Goal: Check status: Check status

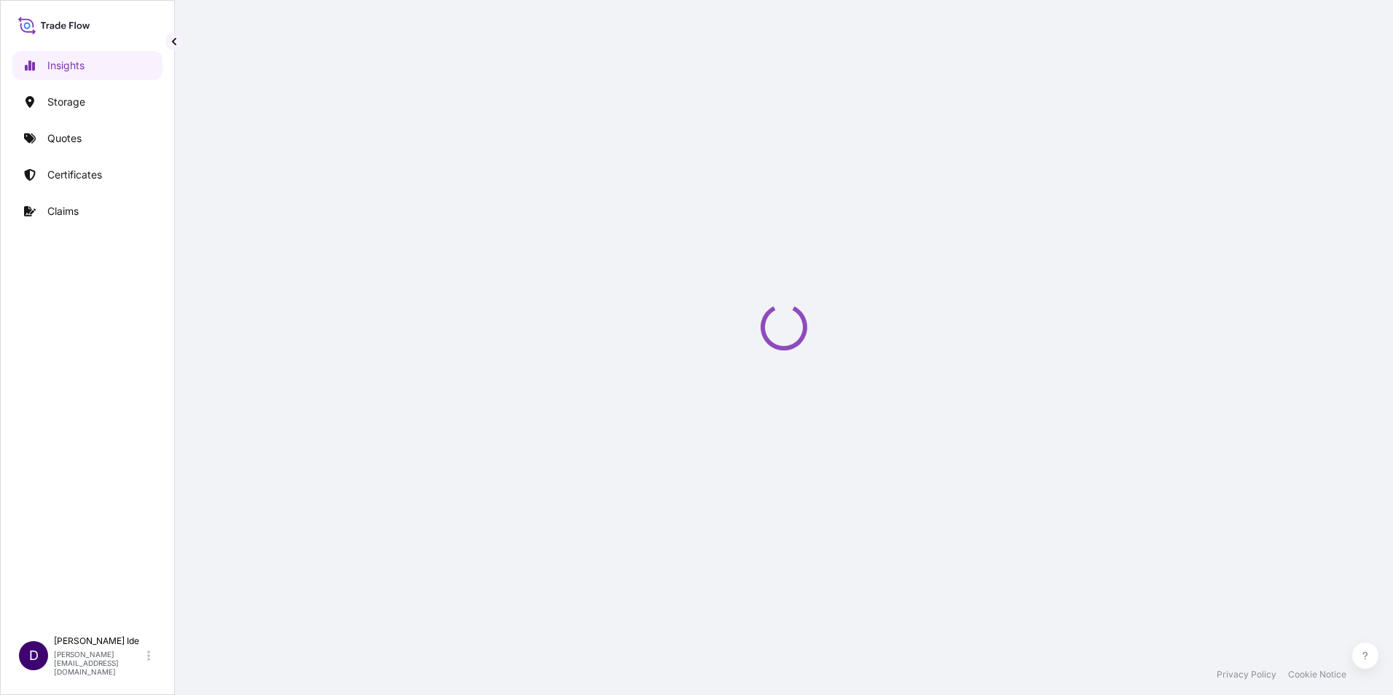
select select "2025"
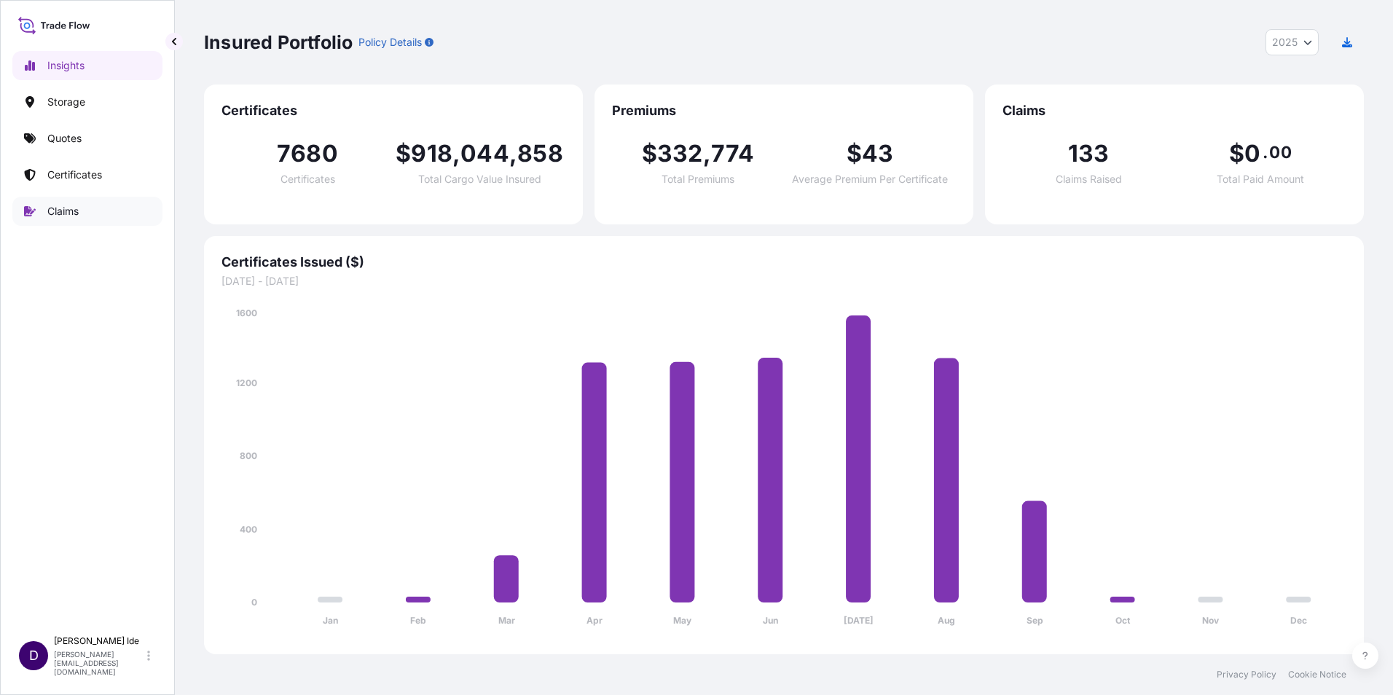
click at [65, 211] on p "Claims" at bounding box center [62, 211] width 31 height 15
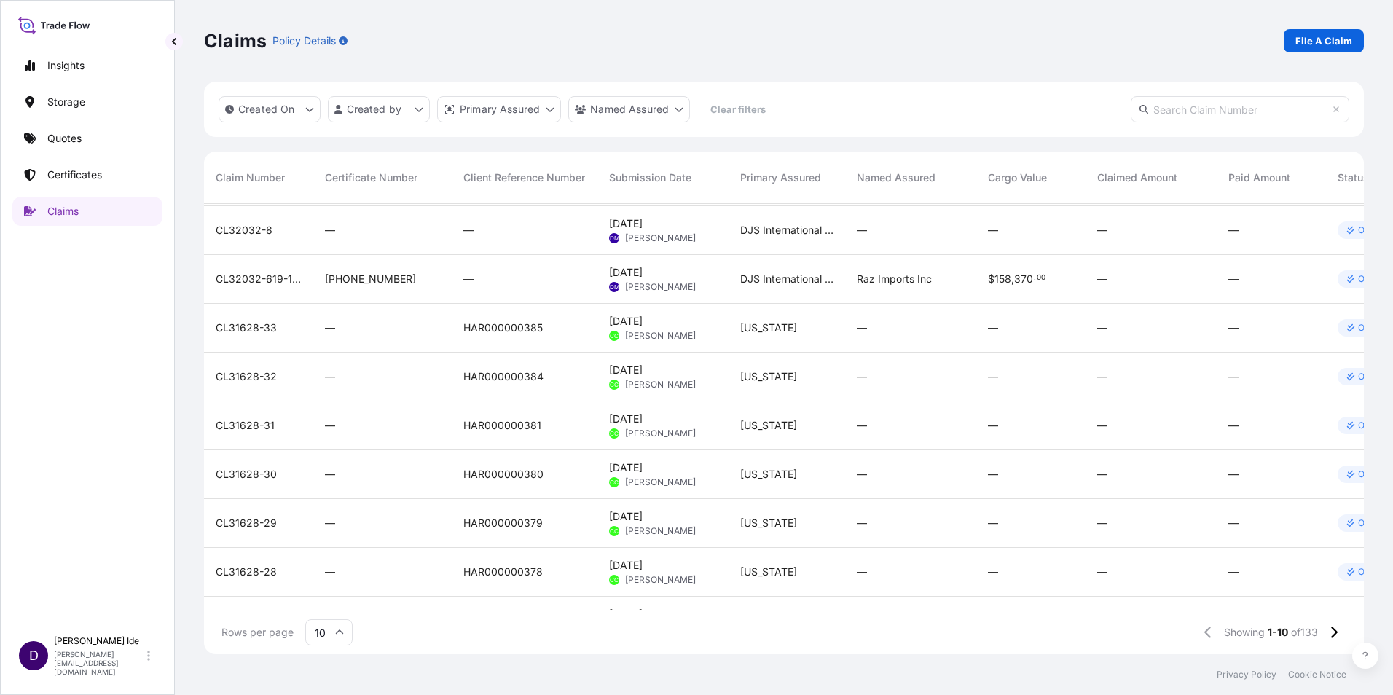
scroll to position [93, 0]
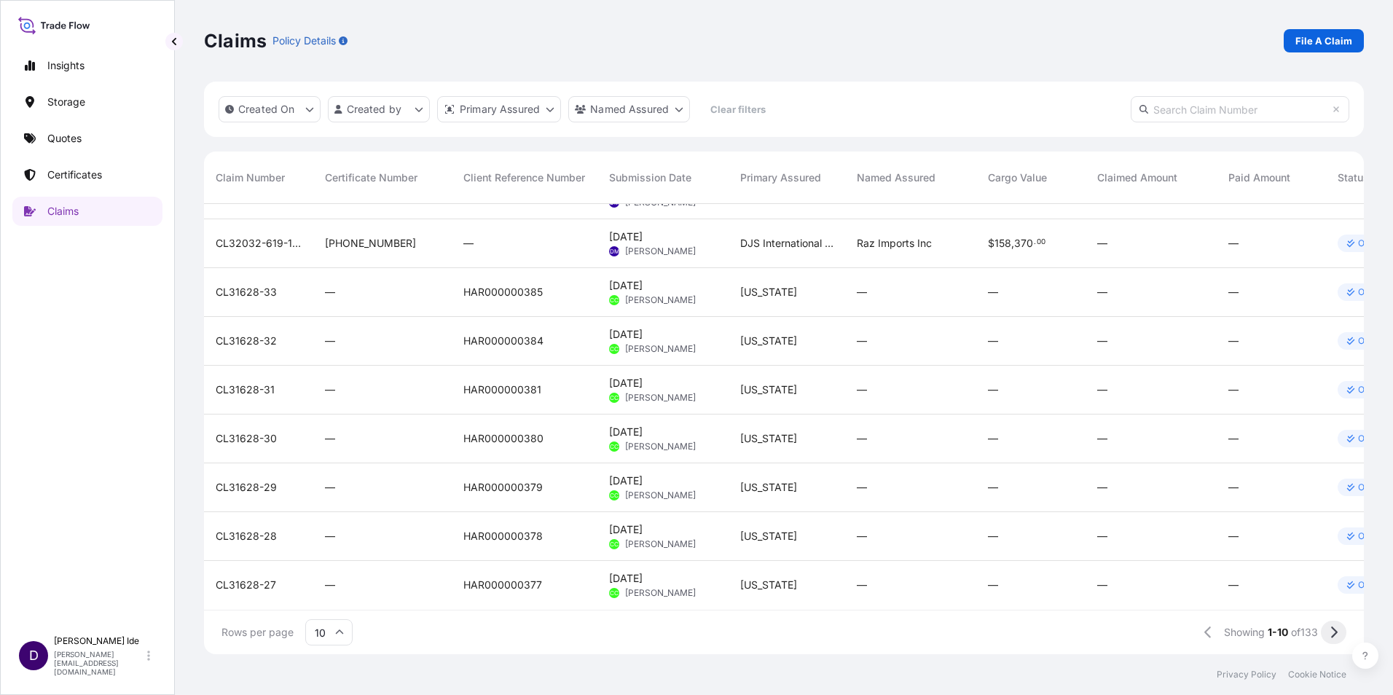
click at [1335, 635] on icon at bounding box center [1333, 632] width 8 height 13
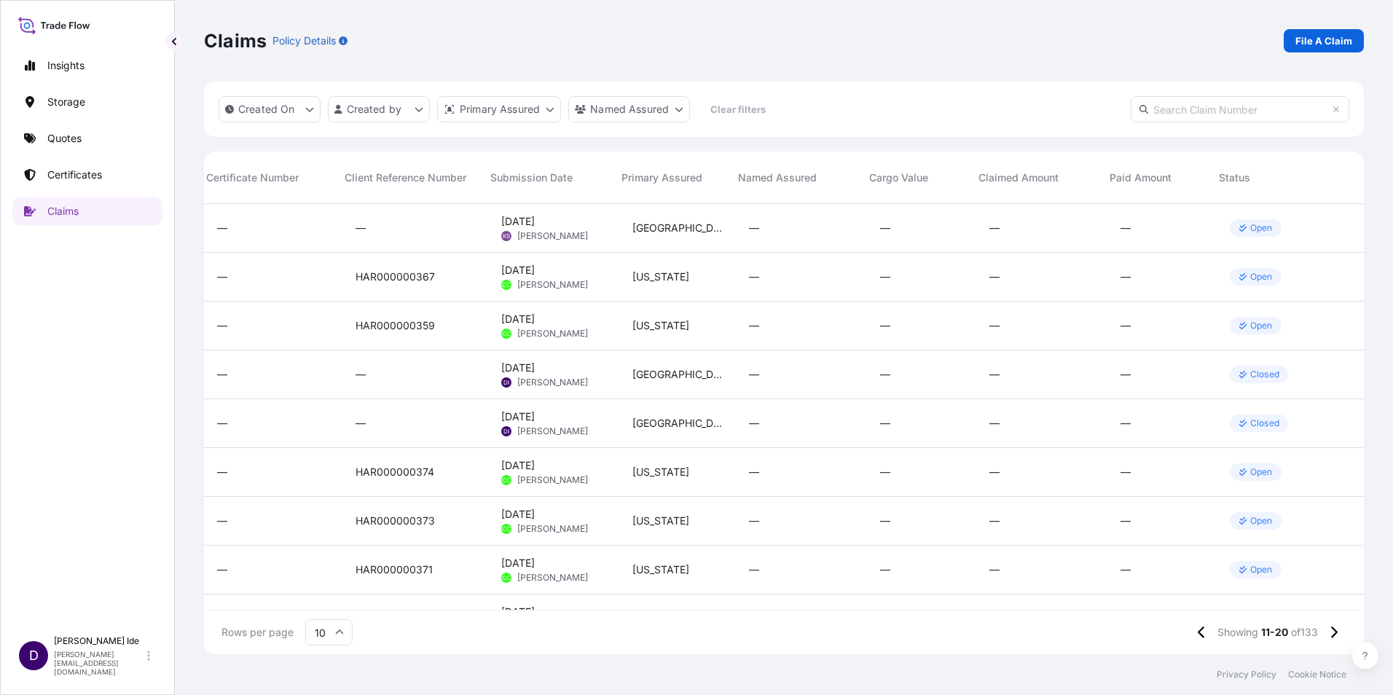
scroll to position [0, 0]
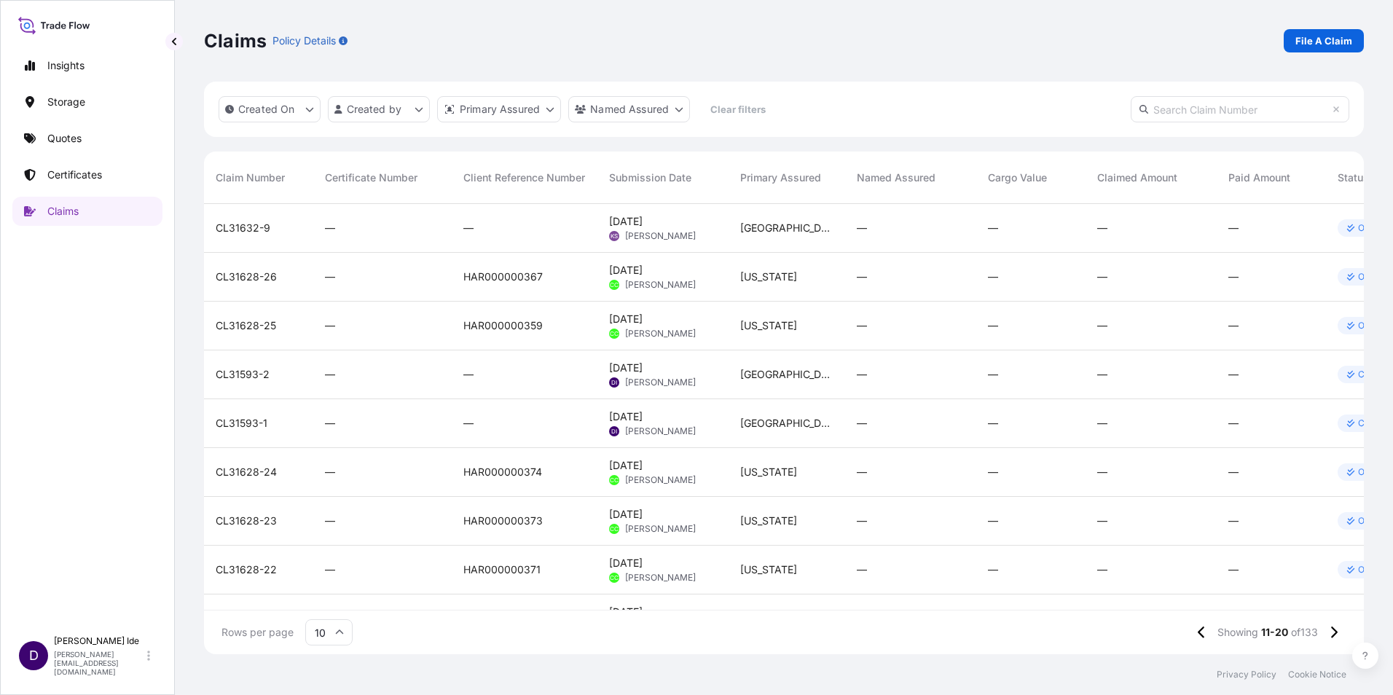
click at [248, 227] on span "CL31632-9" at bounding box center [243, 228] width 55 height 15
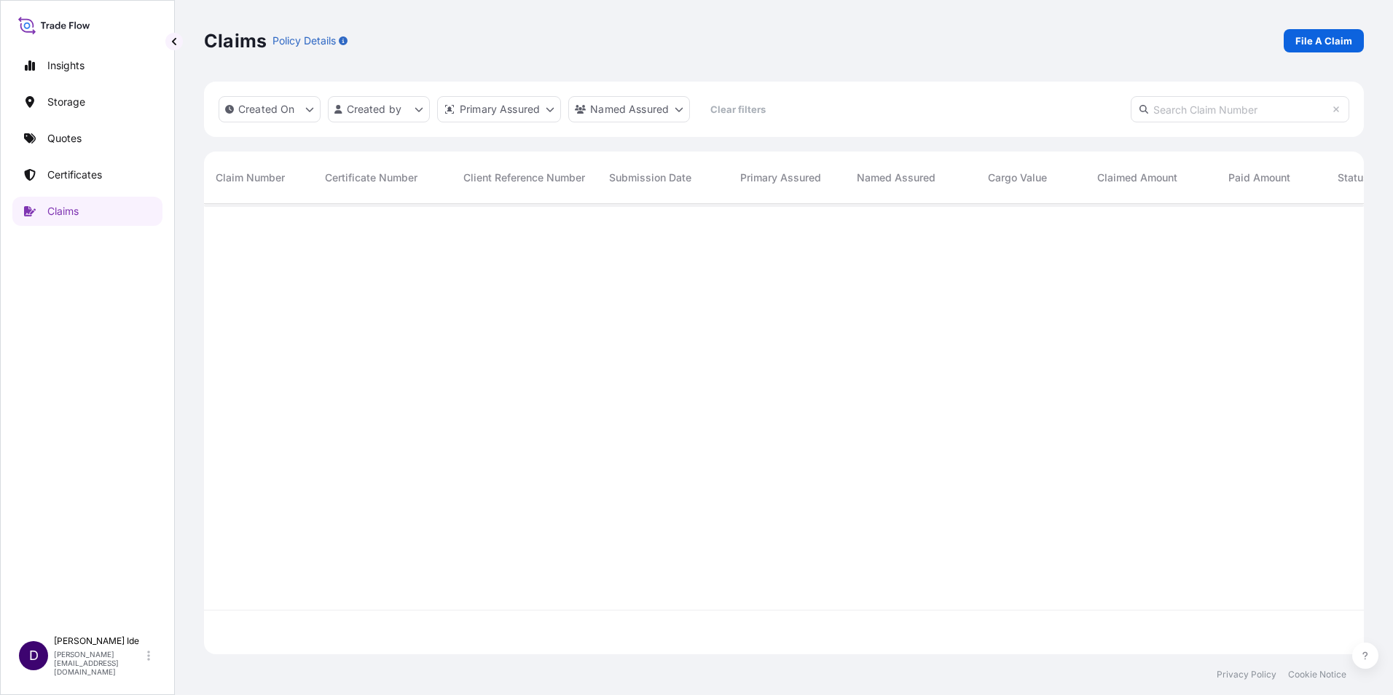
scroll to position [447, 1149]
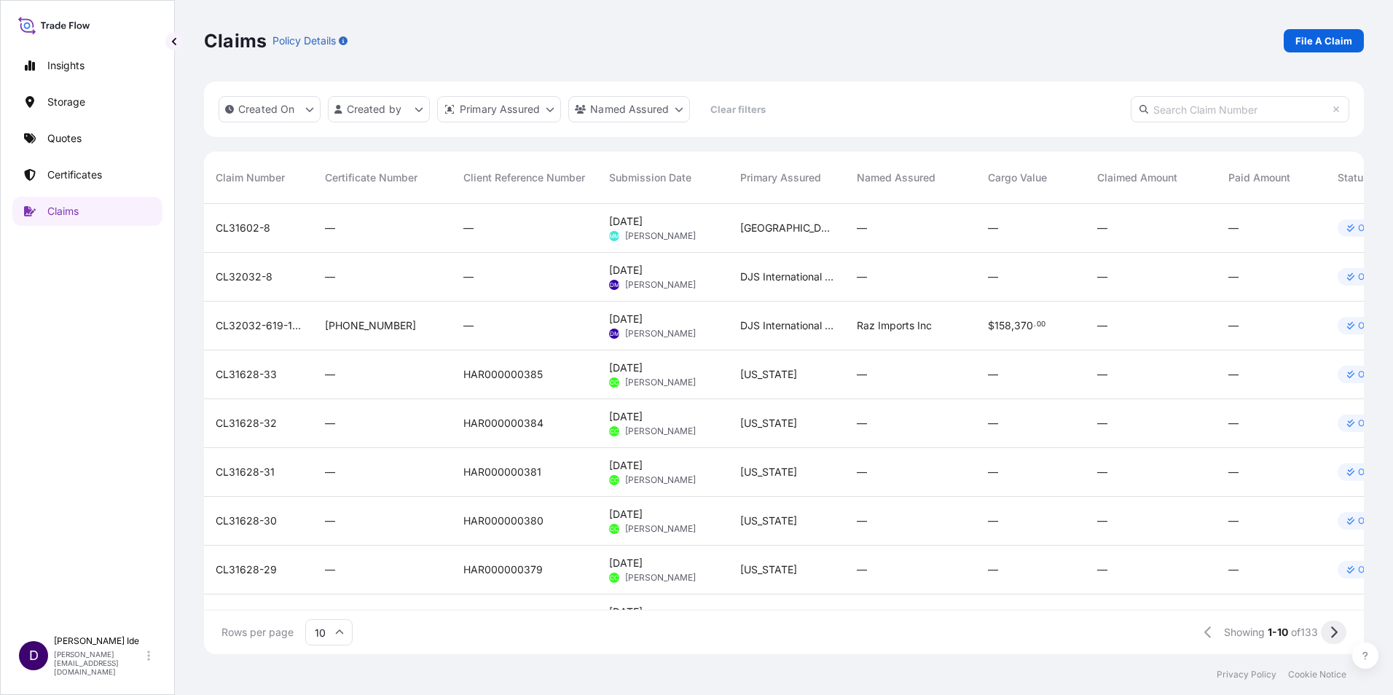
click at [1336, 632] on icon at bounding box center [1334, 632] width 7 height 12
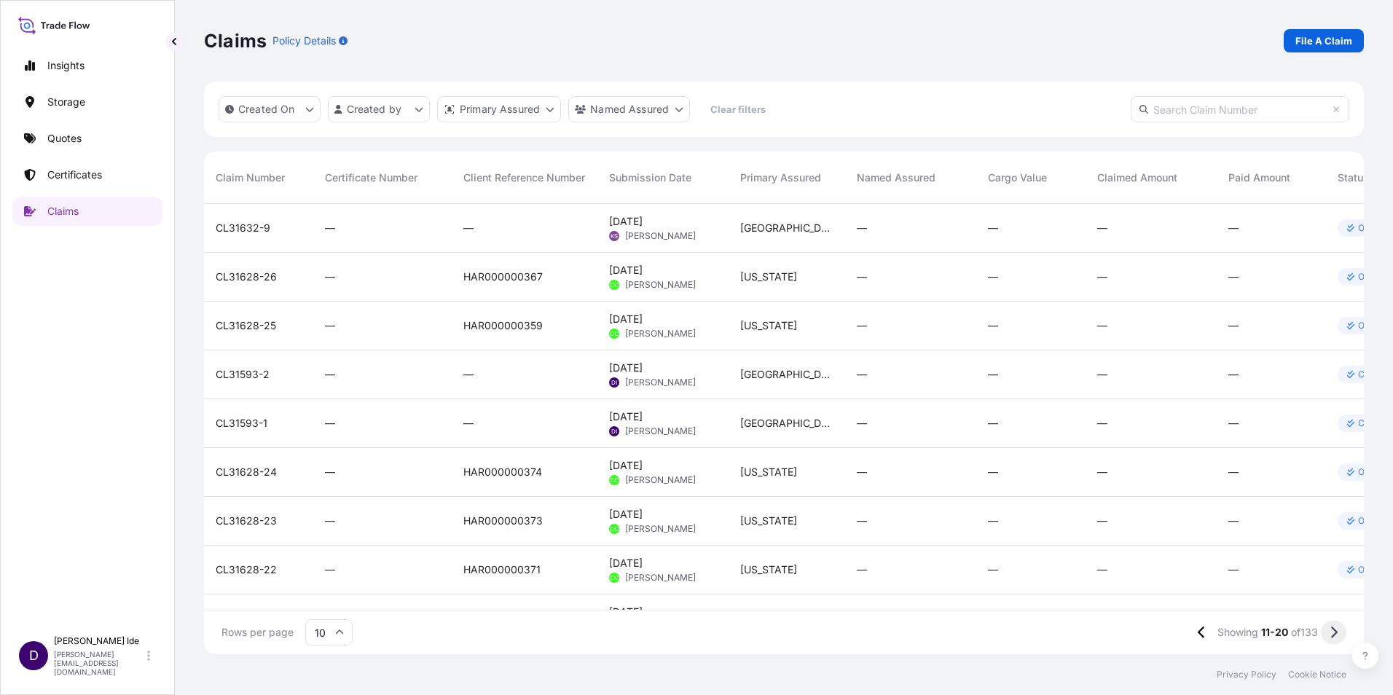
click at [1335, 635] on icon at bounding box center [1334, 632] width 7 height 12
click at [1334, 630] on icon at bounding box center [1334, 632] width 7 height 12
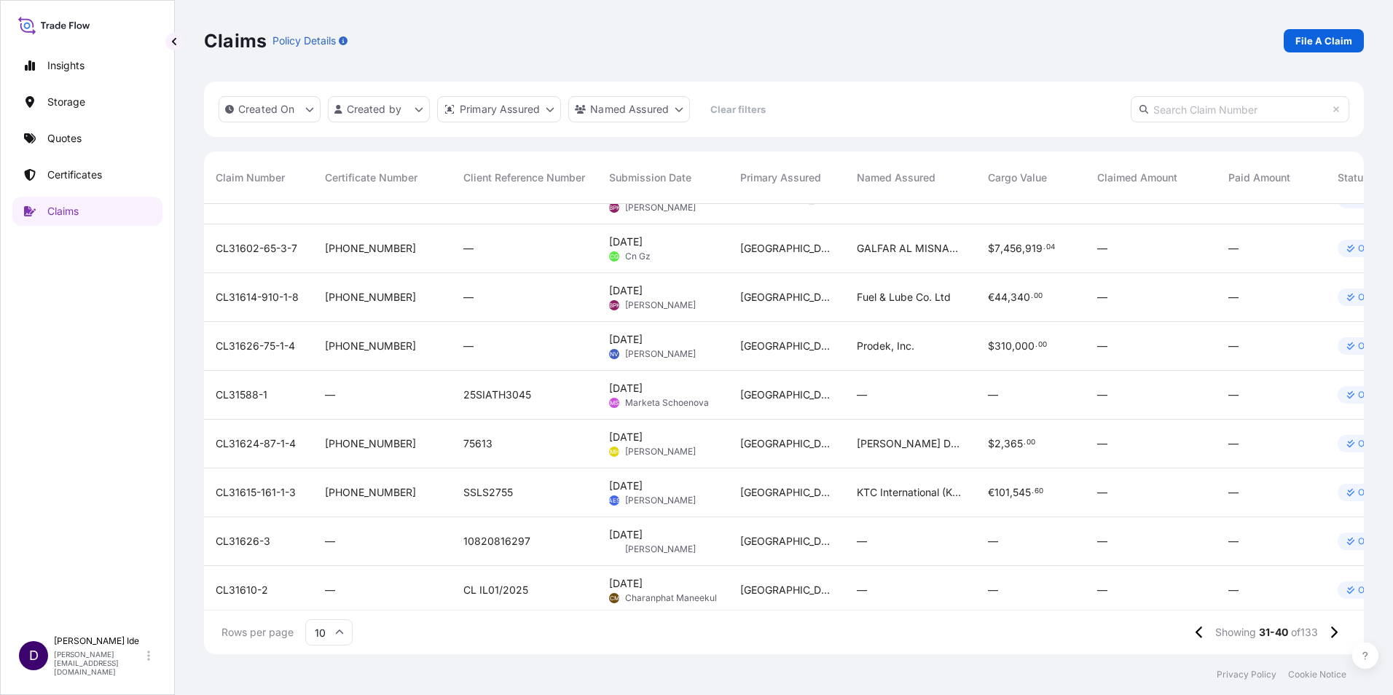
scroll to position [93, 0]
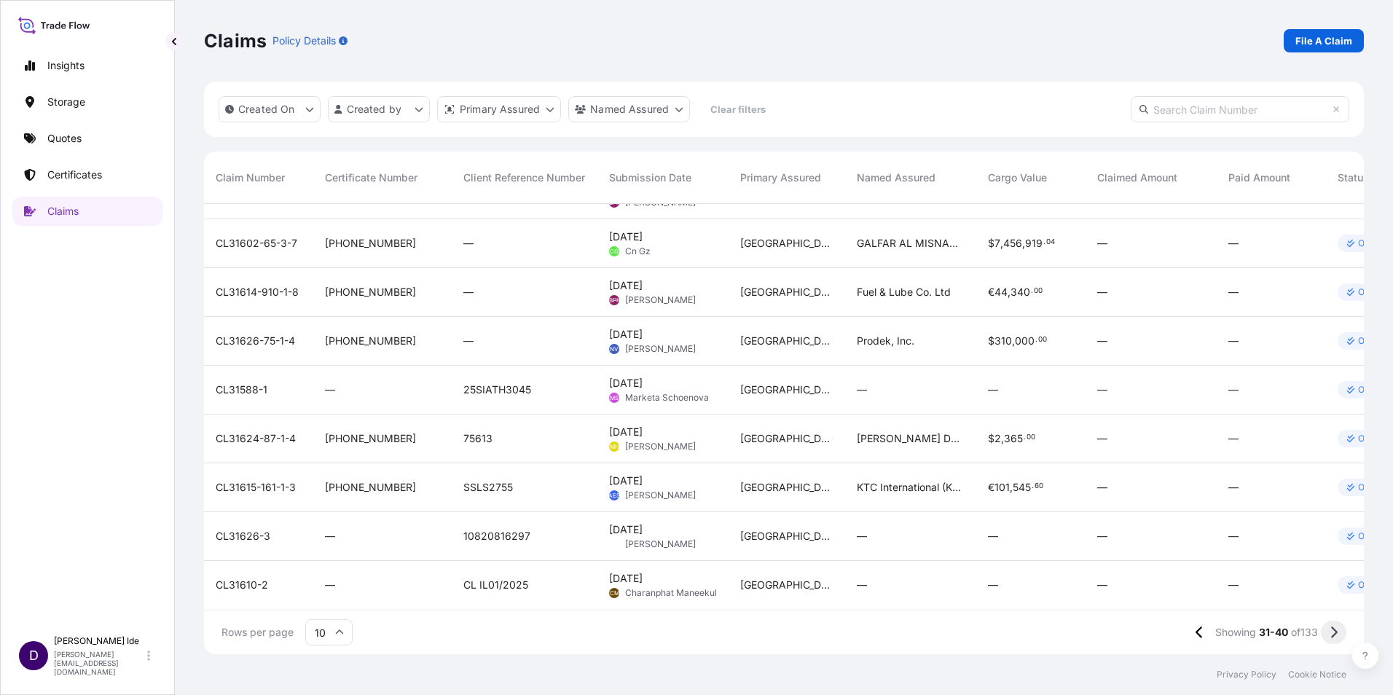
click at [1331, 630] on icon at bounding box center [1333, 632] width 8 height 13
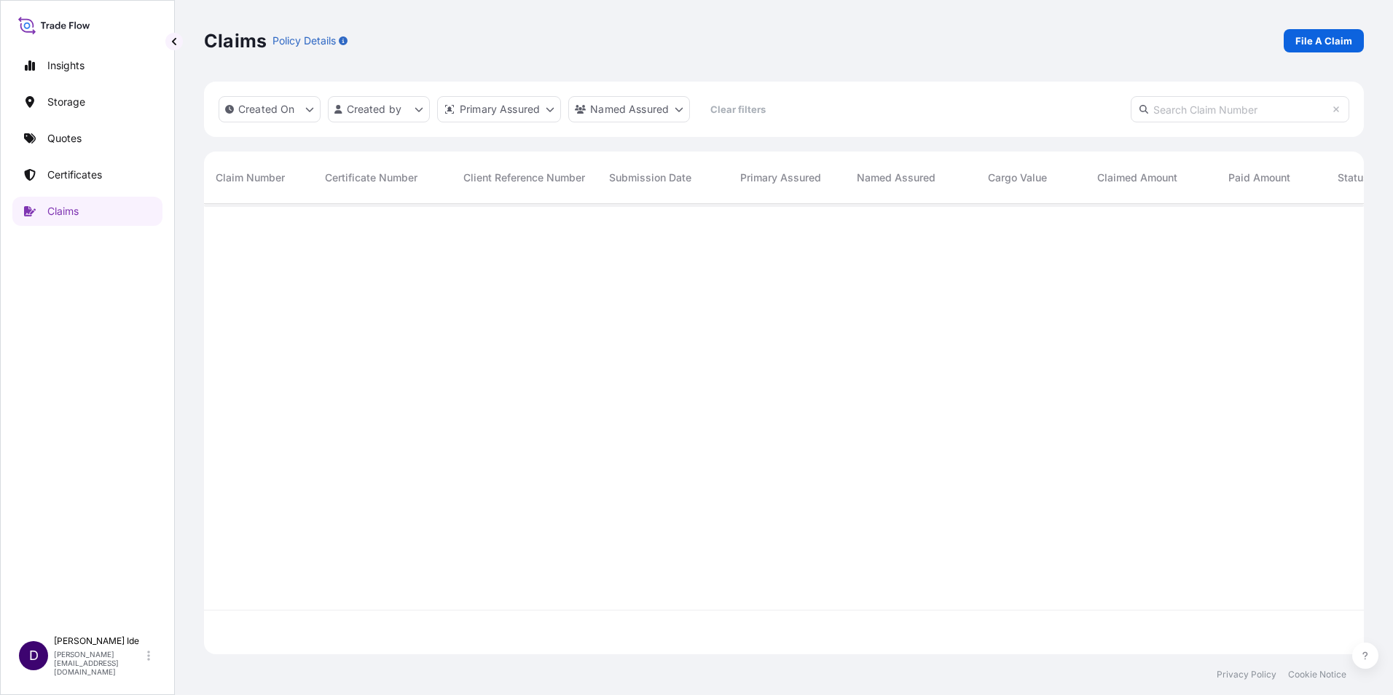
scroll to position [0, 0]
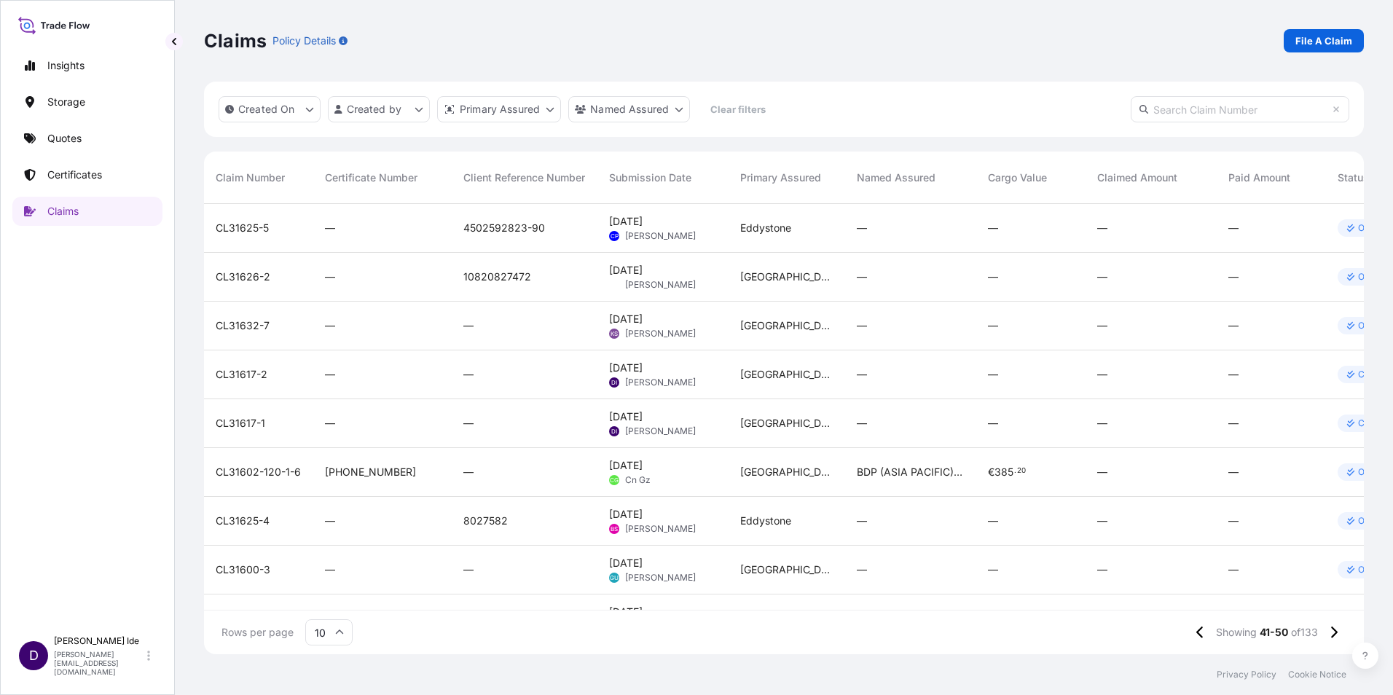
click at [237, 328] on span "CL31632-7" at bounding box center [243, 325] width 54 height 15
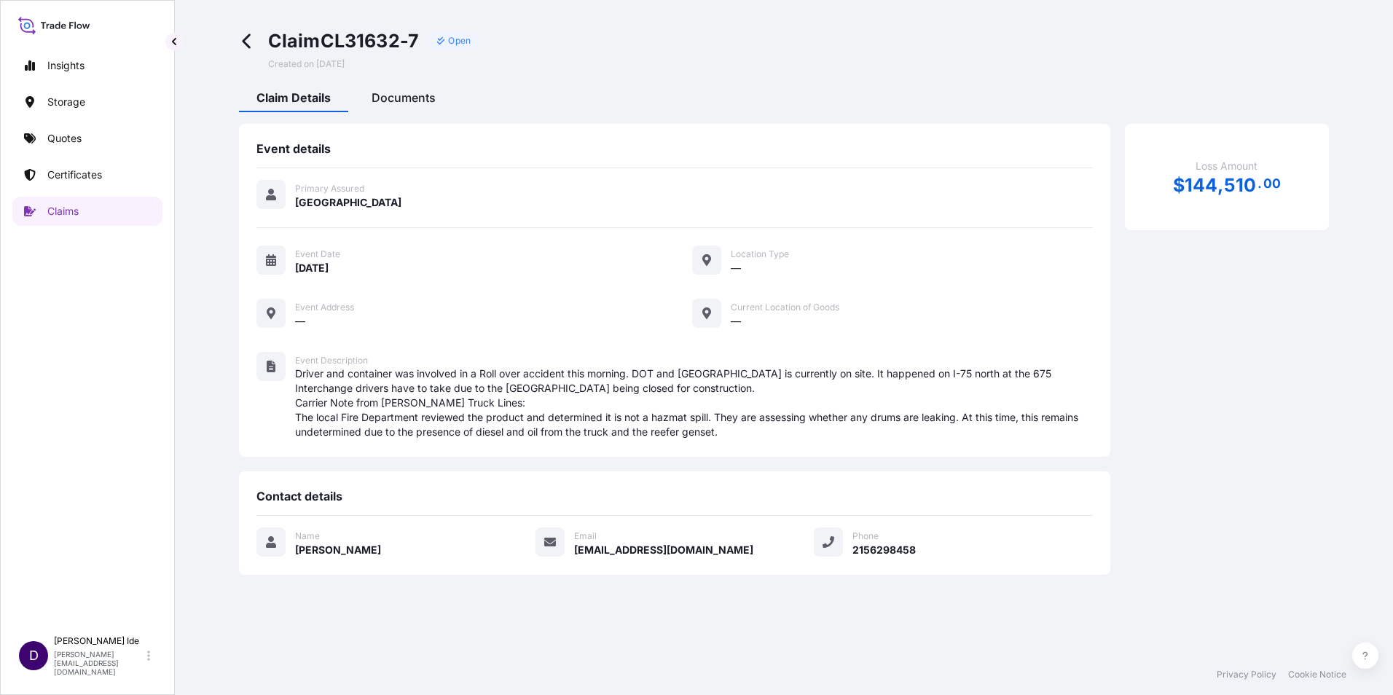
click at [432, 98] on span "Documents" at bounding box center [404, 97] width 64 height 15
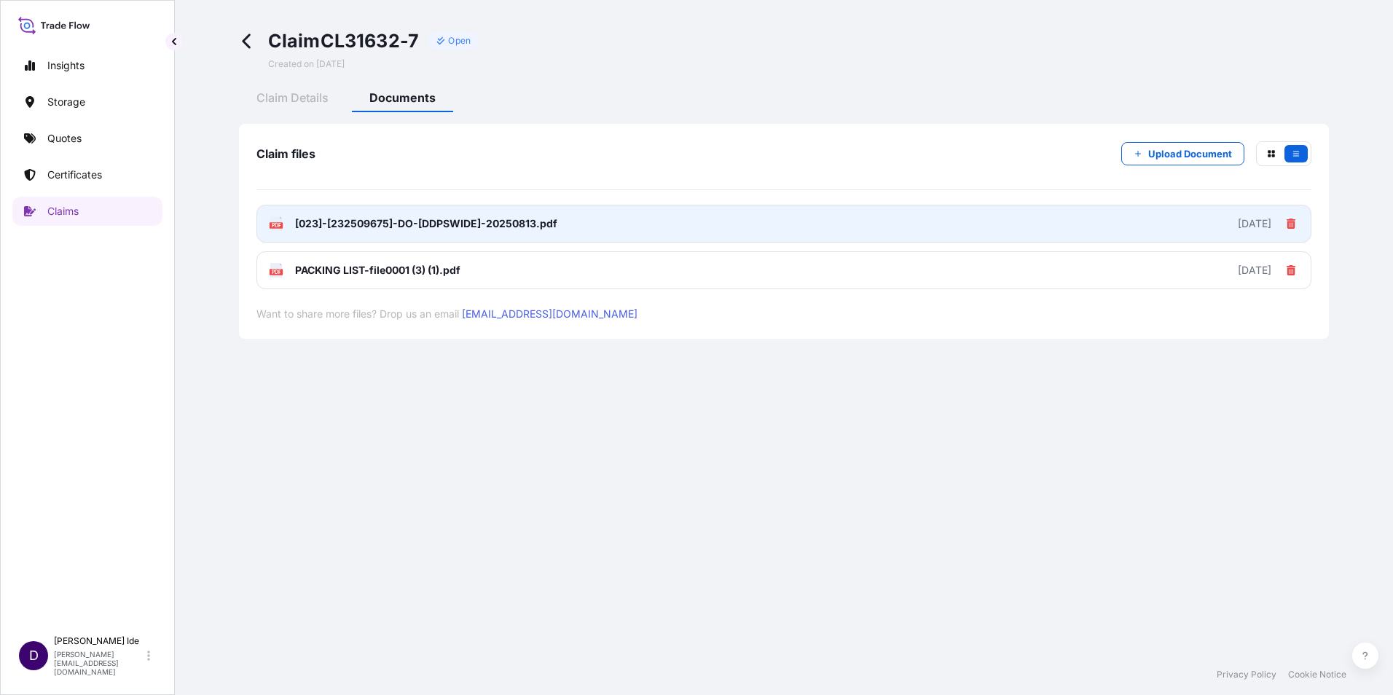
click at [592, 228] on link "PDF [023]-[232509675]-DO-[DDPSWIDE]-20250813.pdf [DATE]" at bounding box center [783, 224] width 1055 height 38
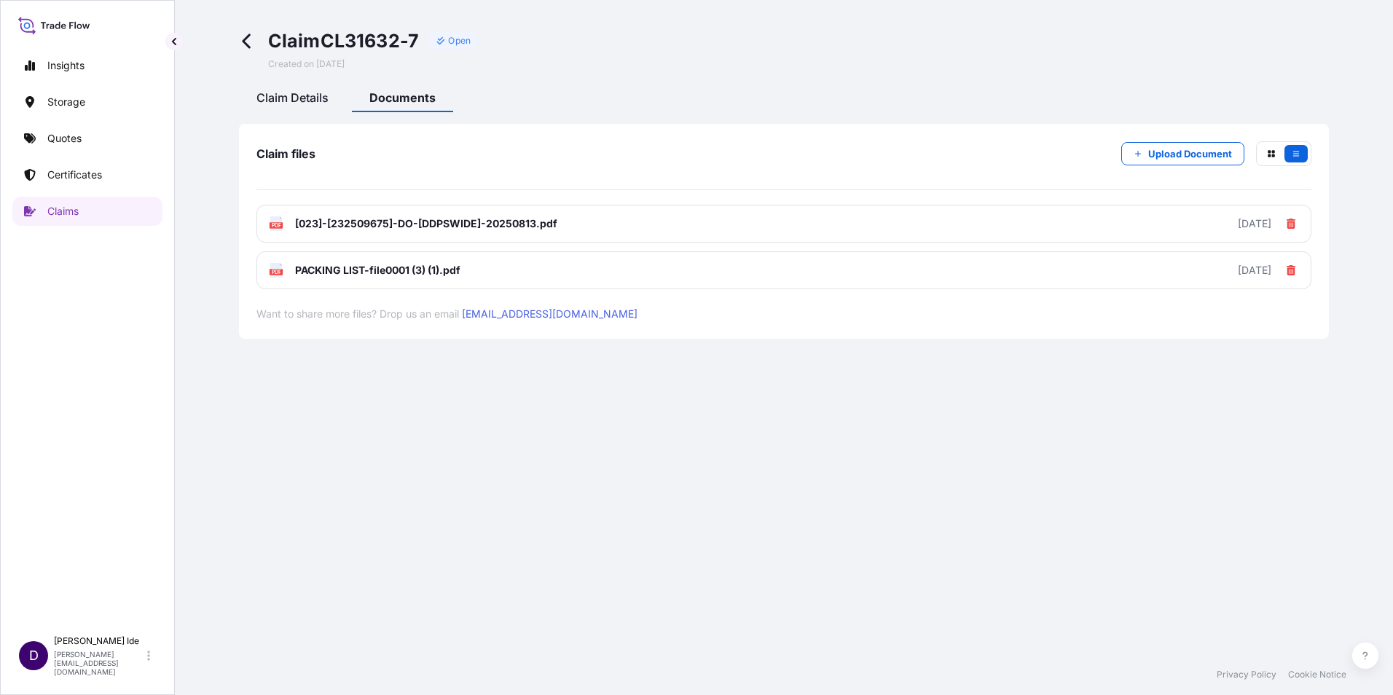
click at [281, 96] on span "Claim Details" at bounding box center [292, 97] width 72 height 15
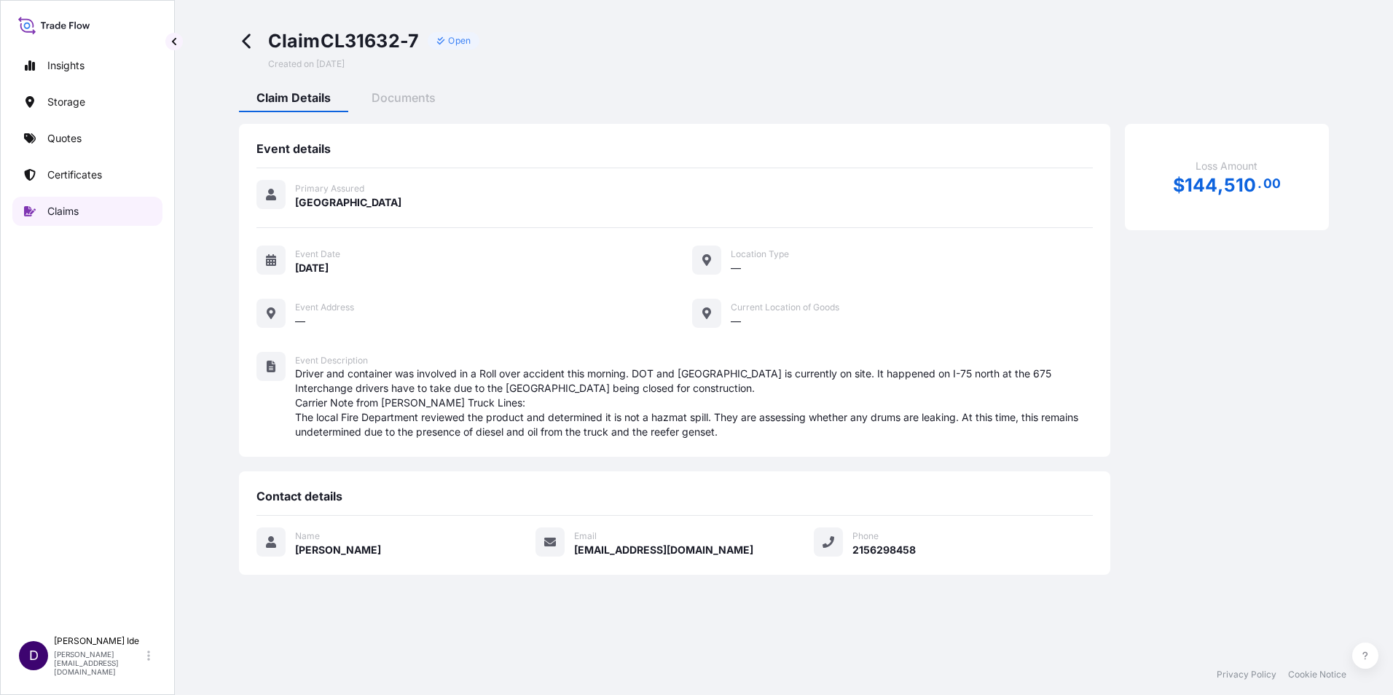
click at [69, 211] on p "Claims" at bounding box center [62, 211] width 31 height 15
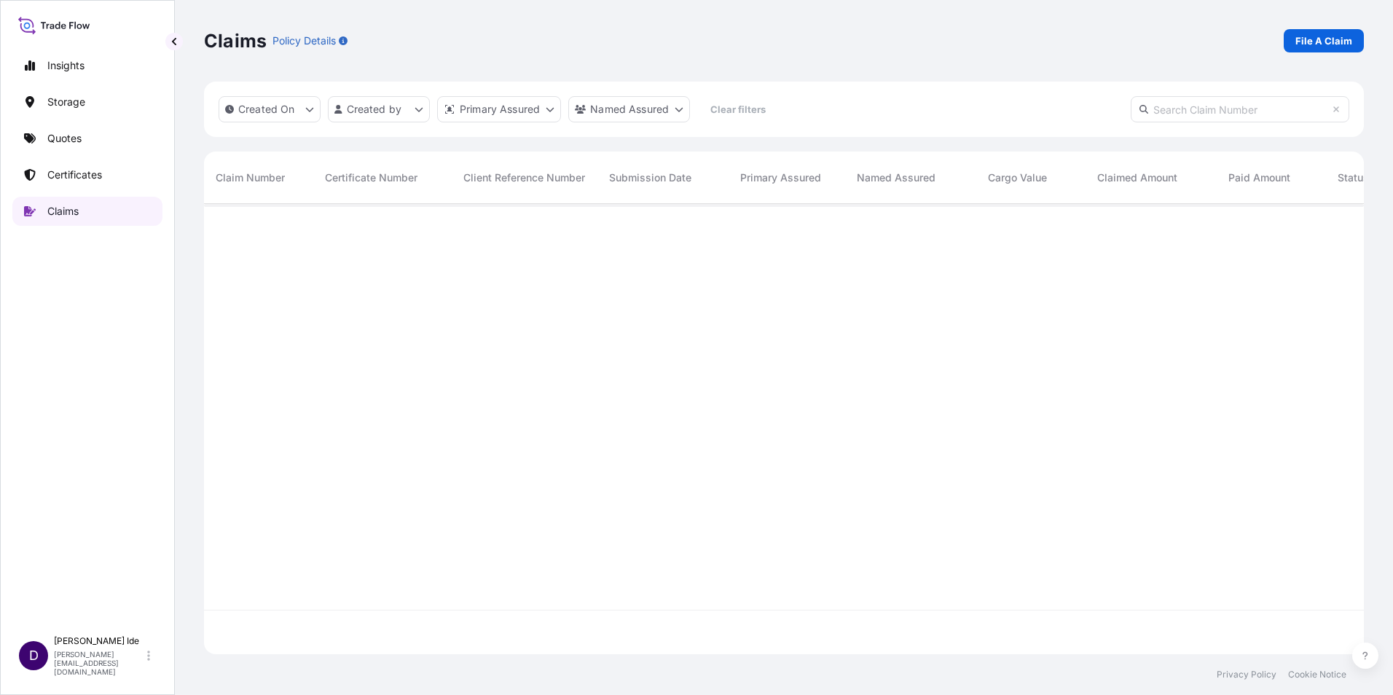
scroll to position [447, 1149]
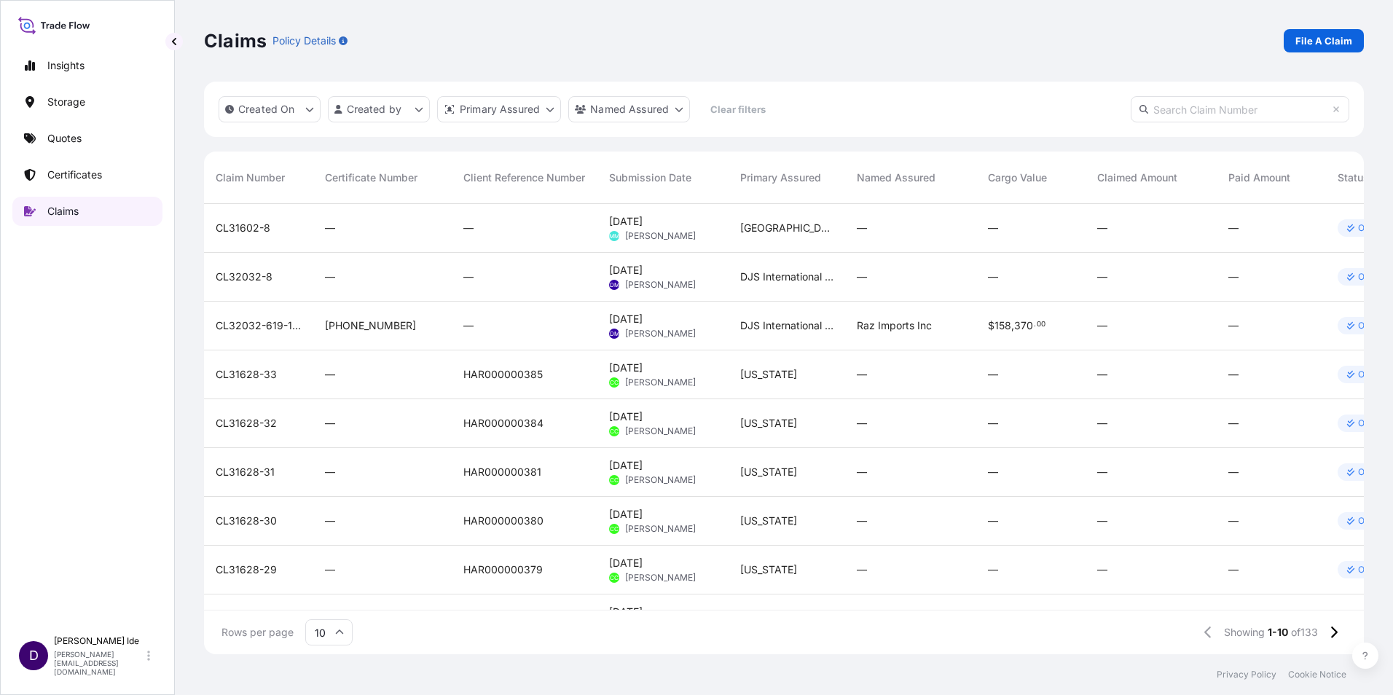
click at [68, 209] on p "Claims" at bounding box center [62, 211] width 31 height 15
click at [1324, 636] on button at bounding box center [1333, 632] width 25 height 23
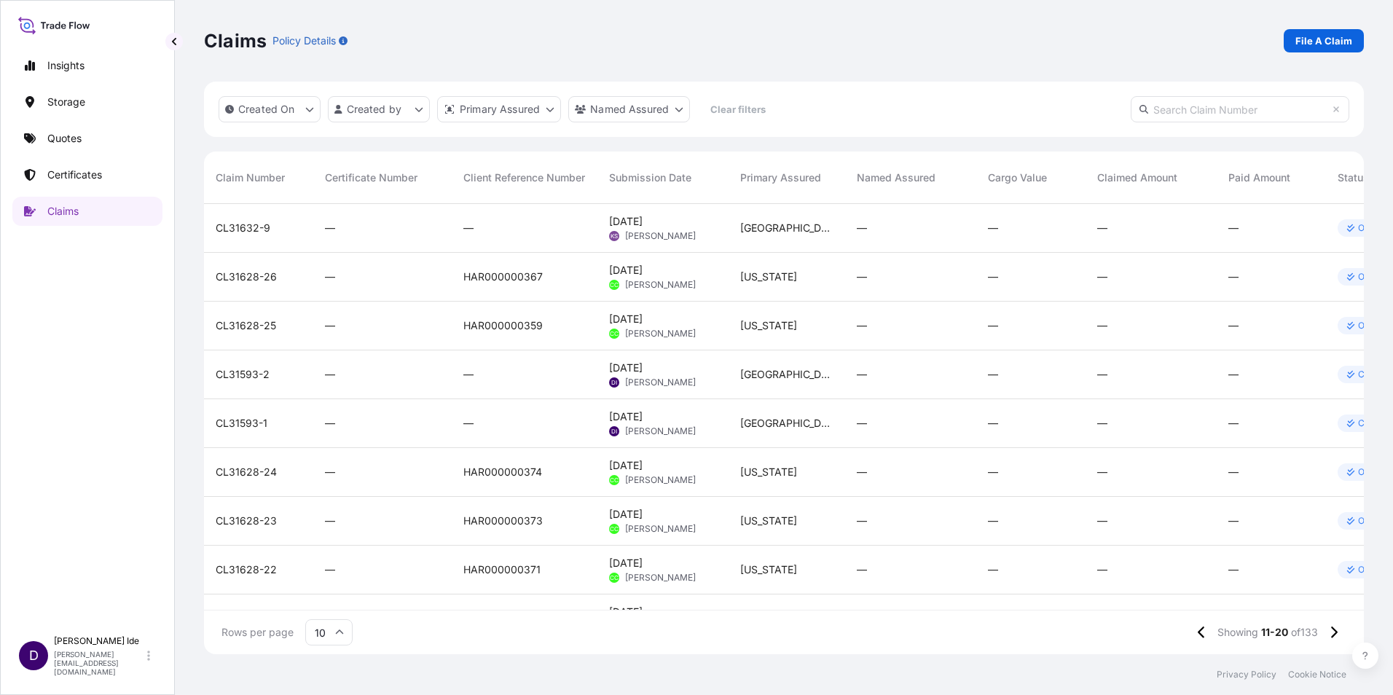
scroll to position [93, 0]
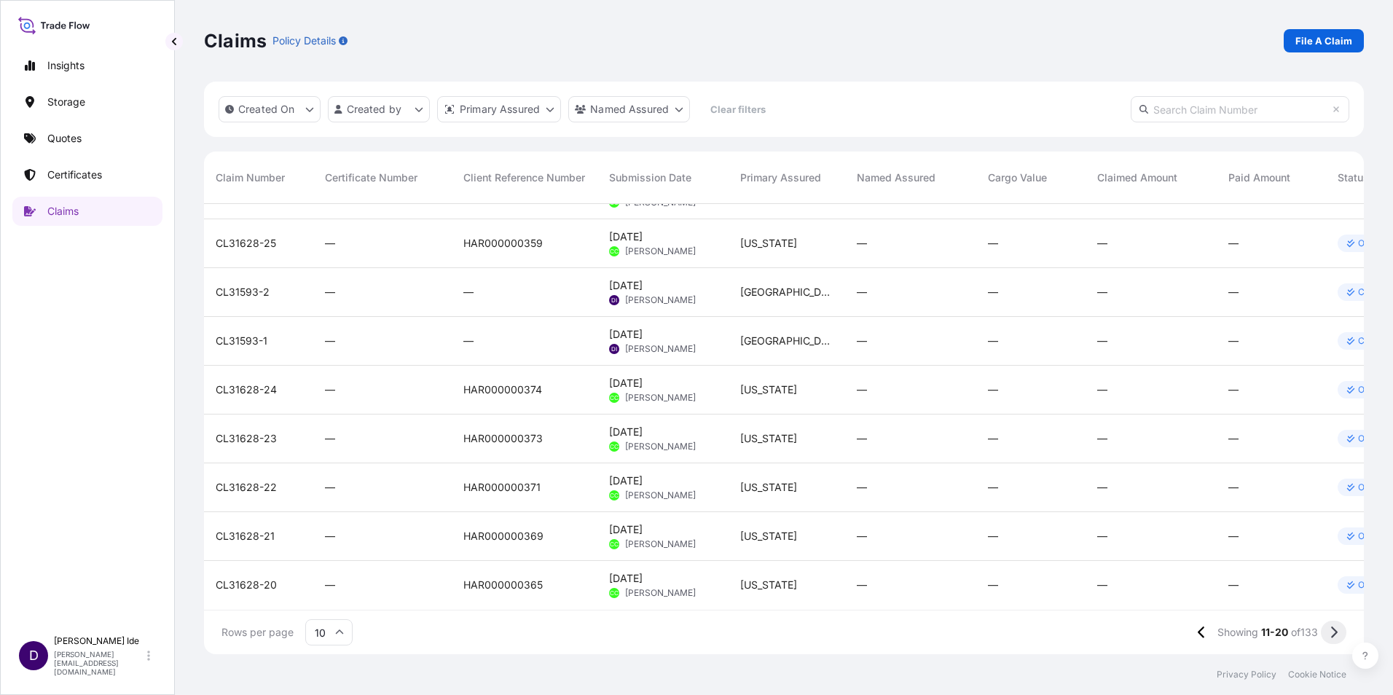
click at [1339, 634] on button at bounding box center [1333, 632] width 25 height 23
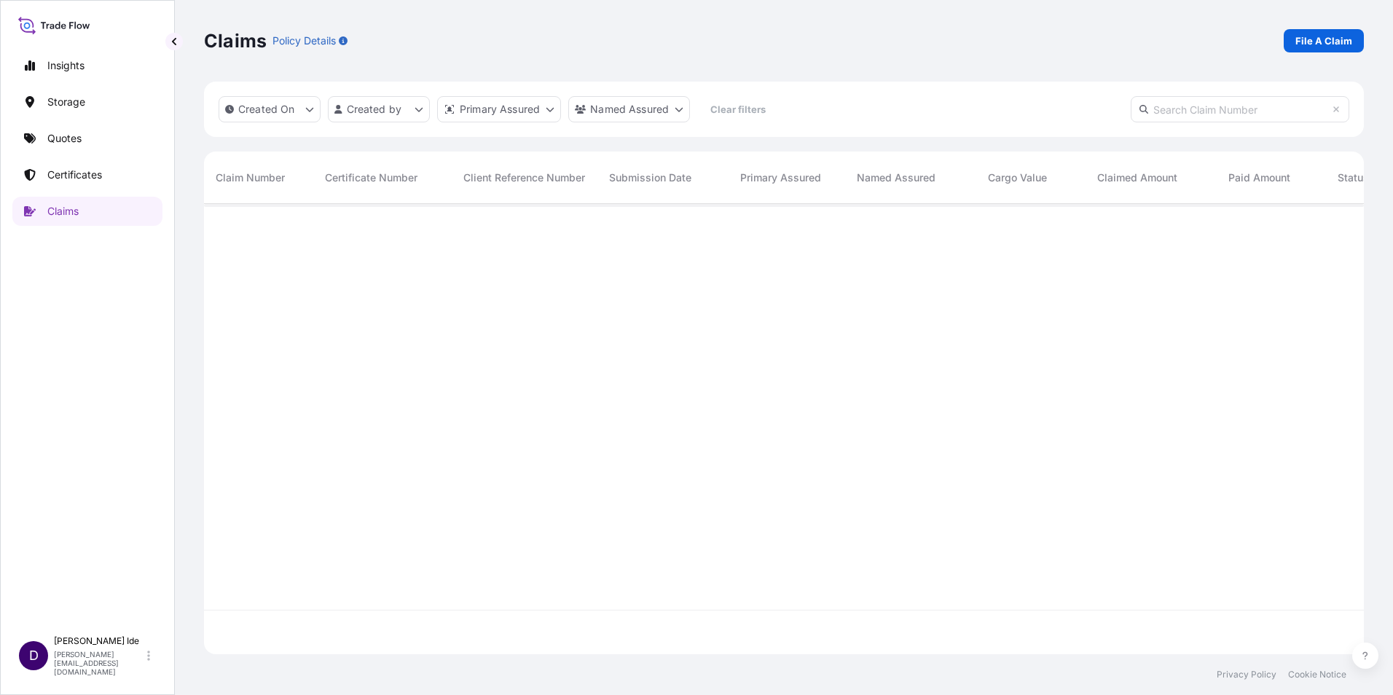
scroll to position [0, 0]
